Goal: Task Accomplishment & Management: Manage account settings

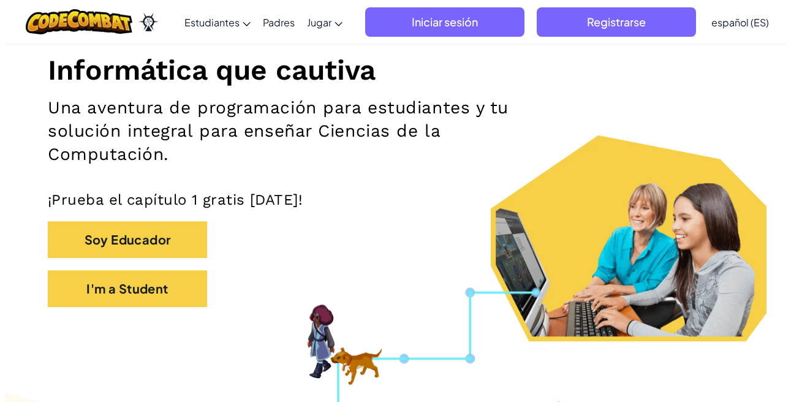
scroll to position [146, 0]
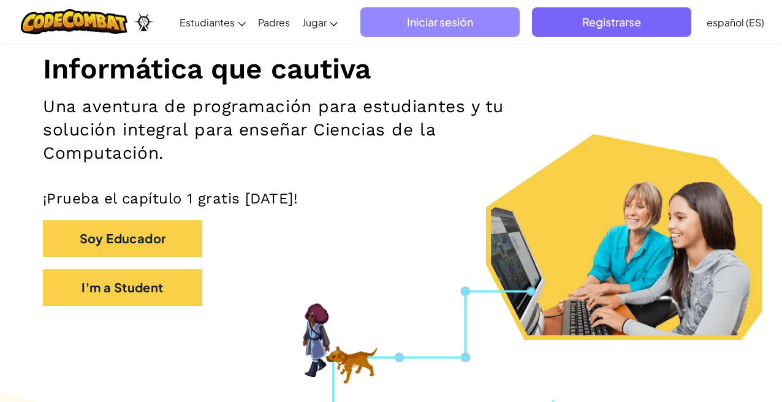
click at [439, 32] on span "Iniciar sesión" at bounding box center [439, 21] width 159 height 29
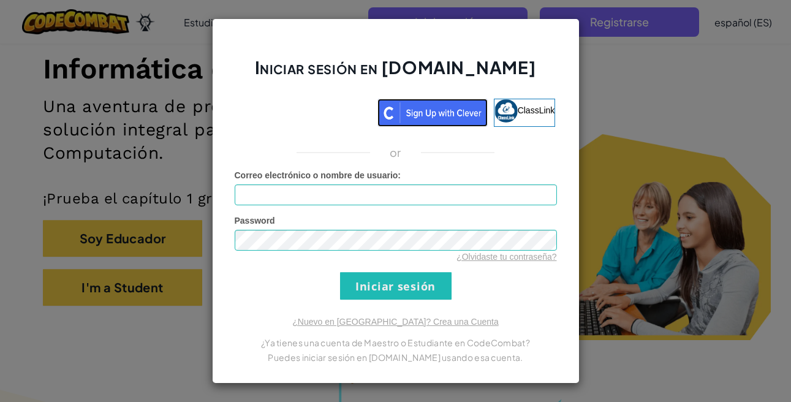
click at [423, 118] on img at bounding box center [432, 113] width 110 height 28
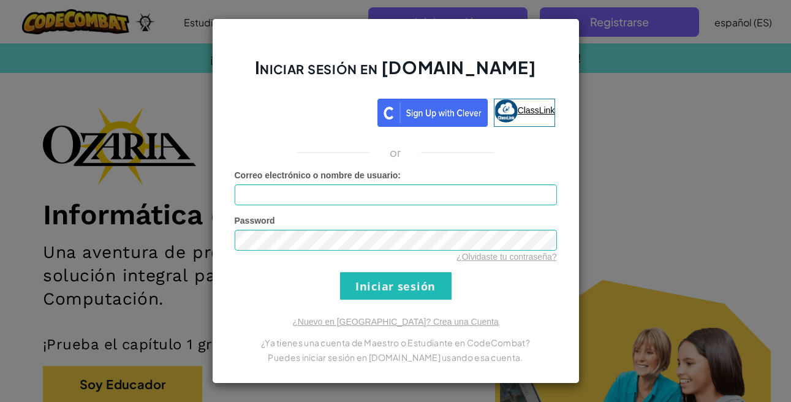
click at [526, 110] on span "ClassLink" at bounding box center [536, 110] width 37 height 10
click at [598, 225] on div "Iniciar sesión en [DOMAIN_NAME] ClassLink or Error desconocido. Correo electrón…" at bounding box center [395, 201] width 791 height 402
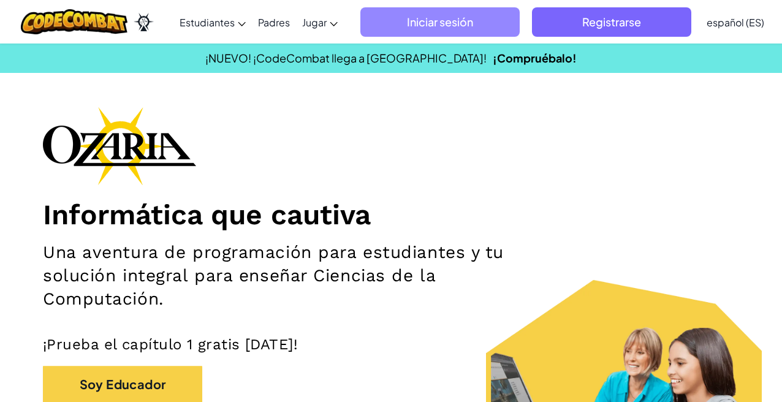
click at [439, 26] on span "Iniciar sesión" at bounding box center [439, 21] width 159 height 29
